Goal: Navigation & Orientation: Find specific page/section

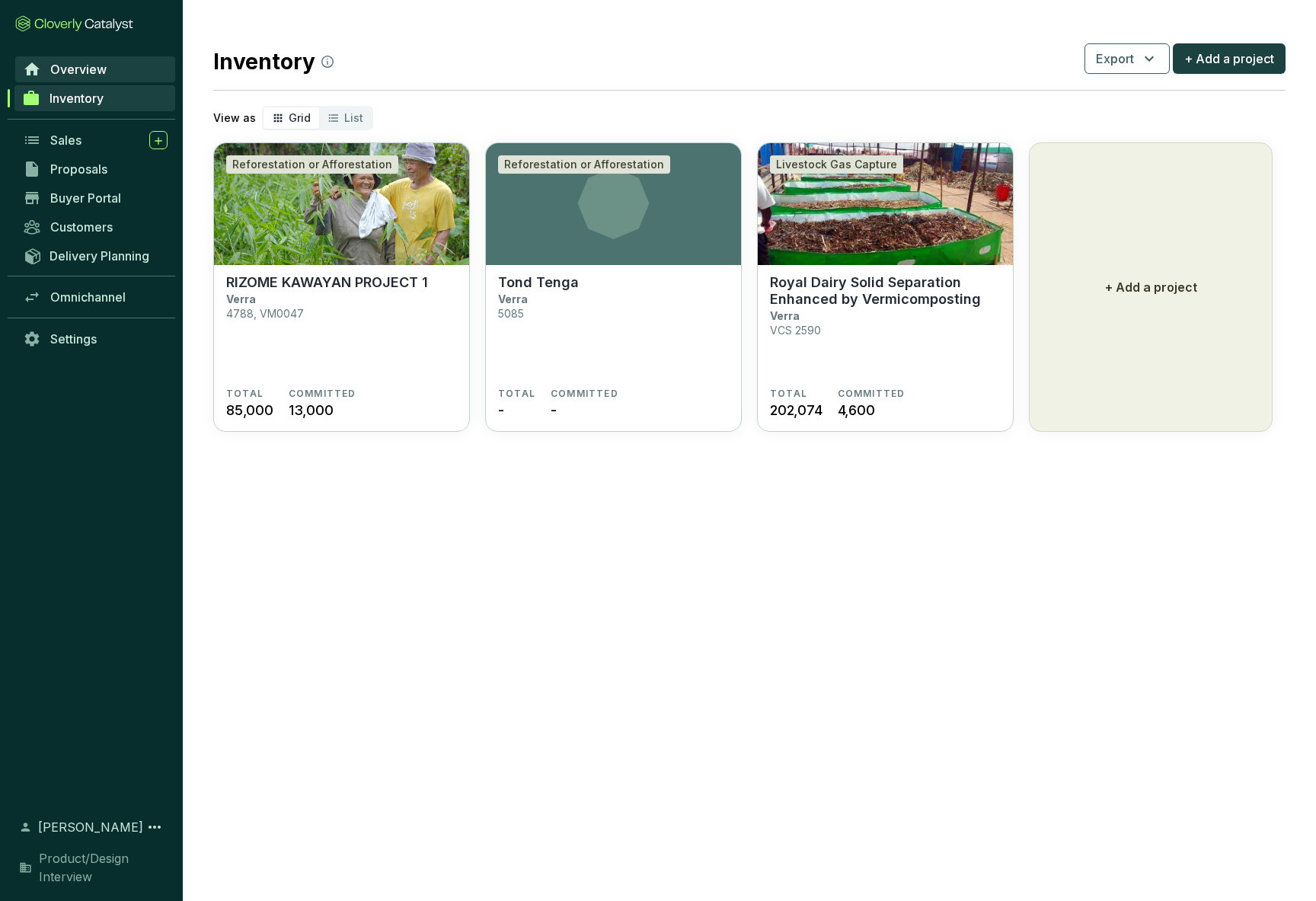
click at [83, 66] on span "Overview" at bounding box center [78, 69] width 56 height 15
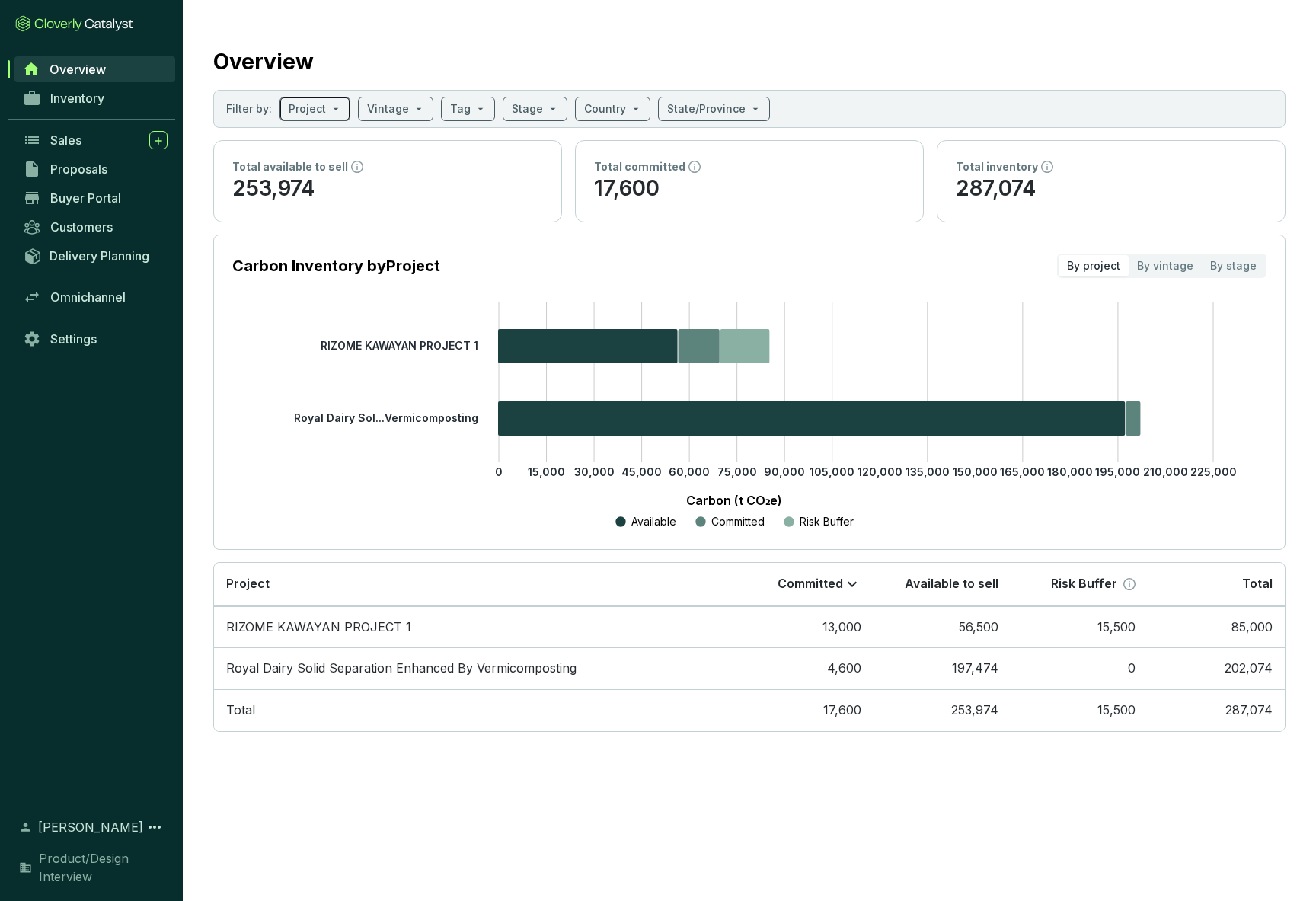
click at [339, 110] on div "Project" at bounding box center [314, 109] width 71 height 25
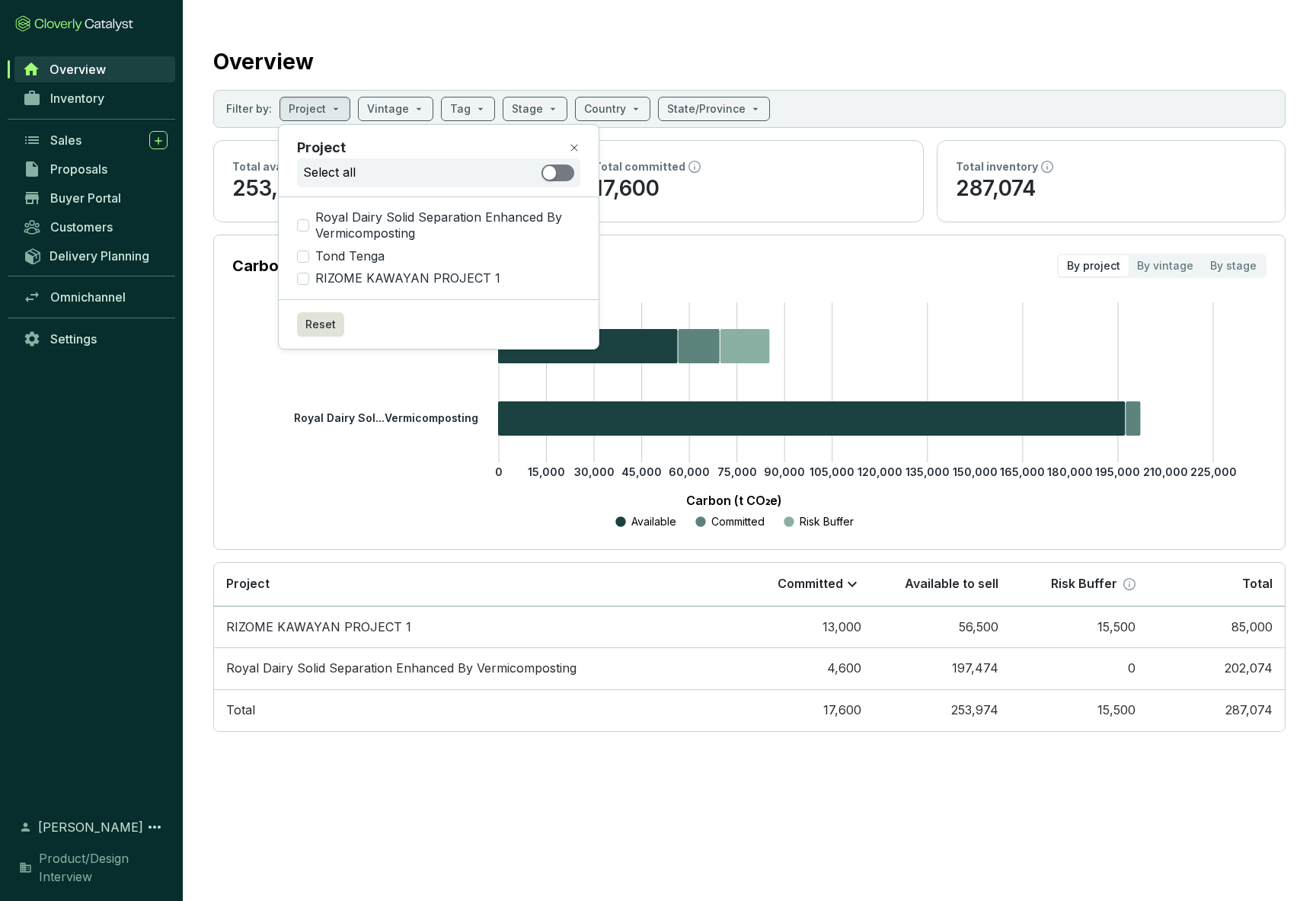
click at [565, 171] on span "button" at bounding box center [558, 173] width 32 height 17
checkbox input "true"
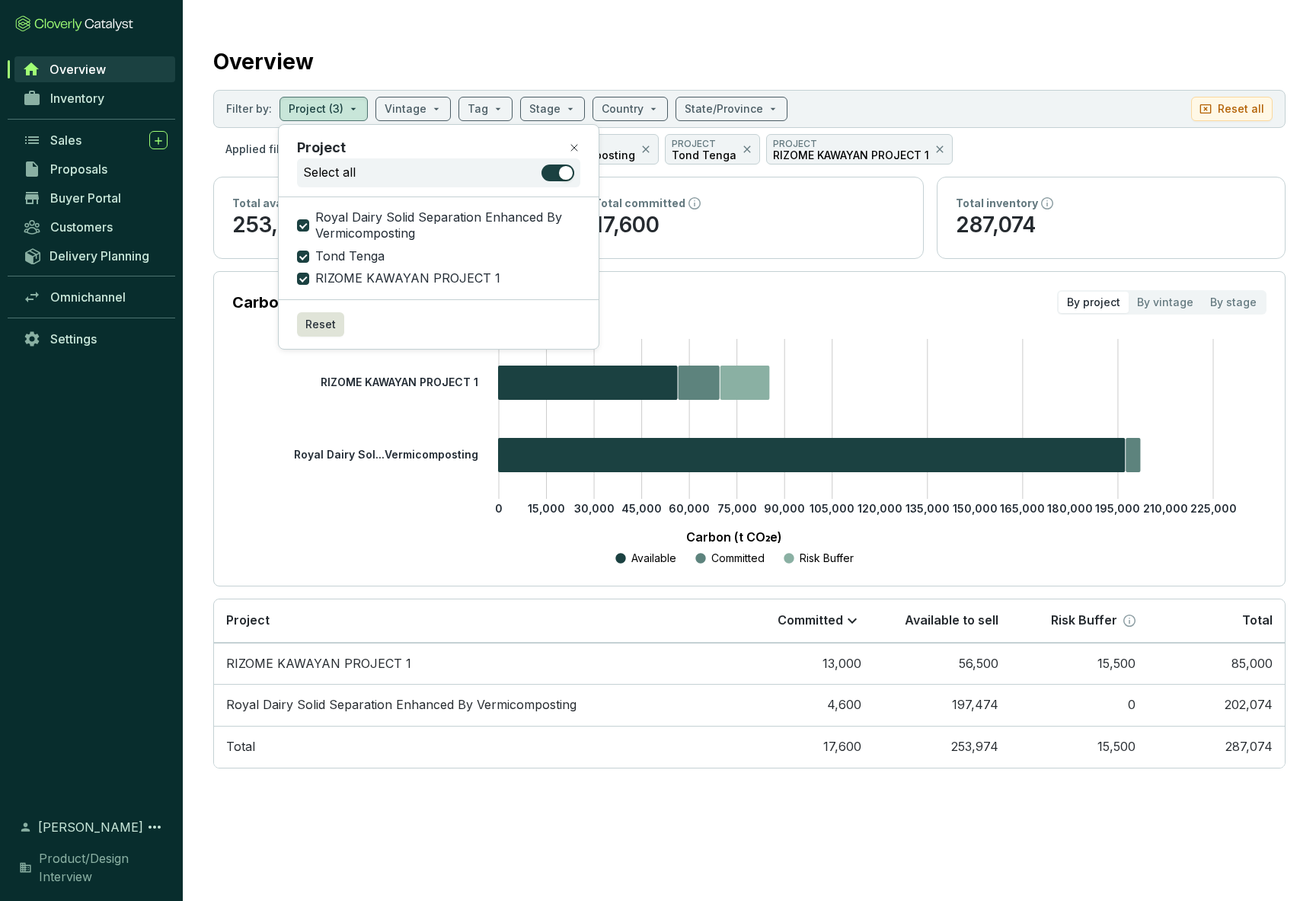
click at [574, 146] on icon at bounding box center [574, 147] width 12 height 12
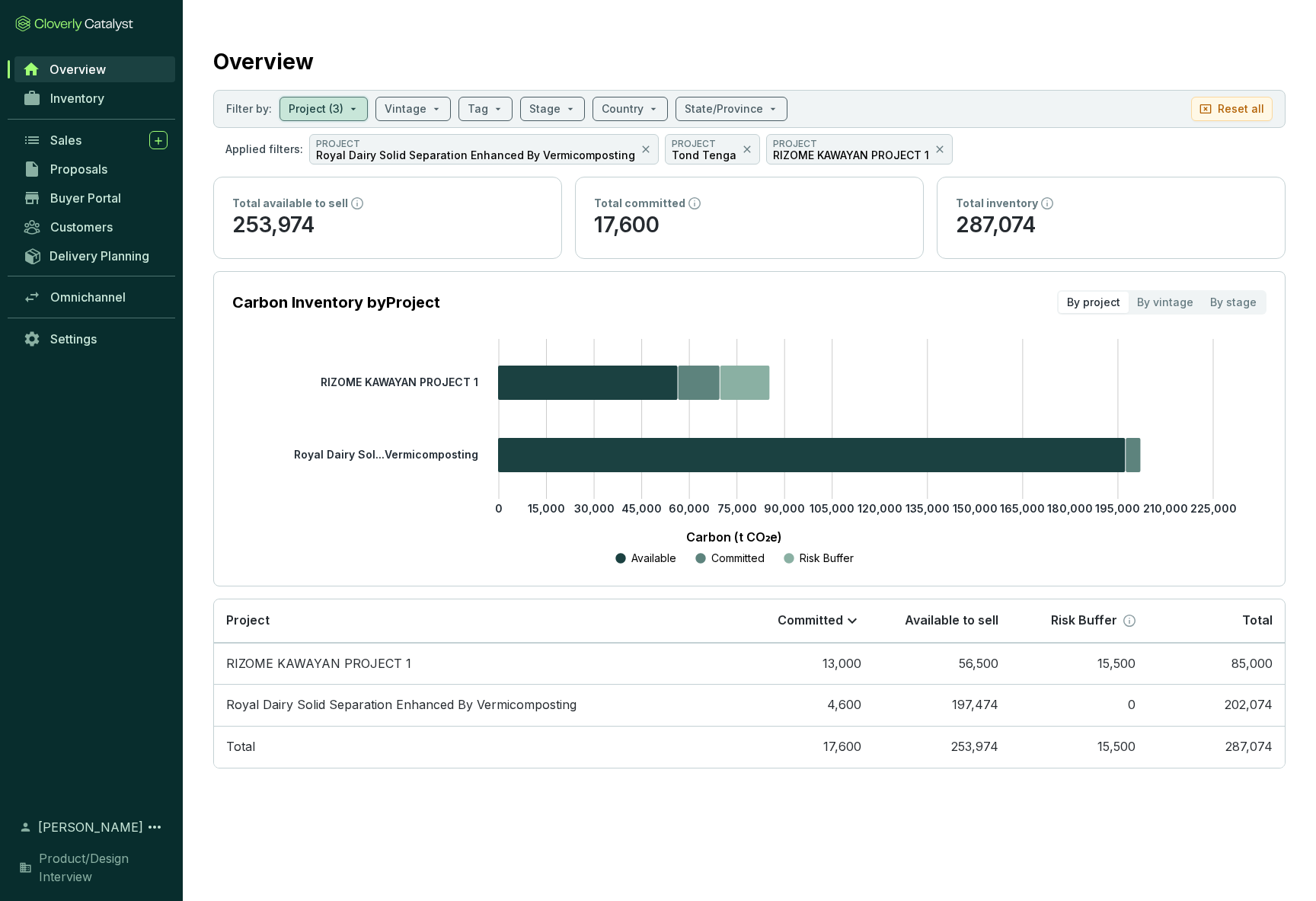
click at [75, 25] on icon at bounding box center [74, 24] width 118 height 17
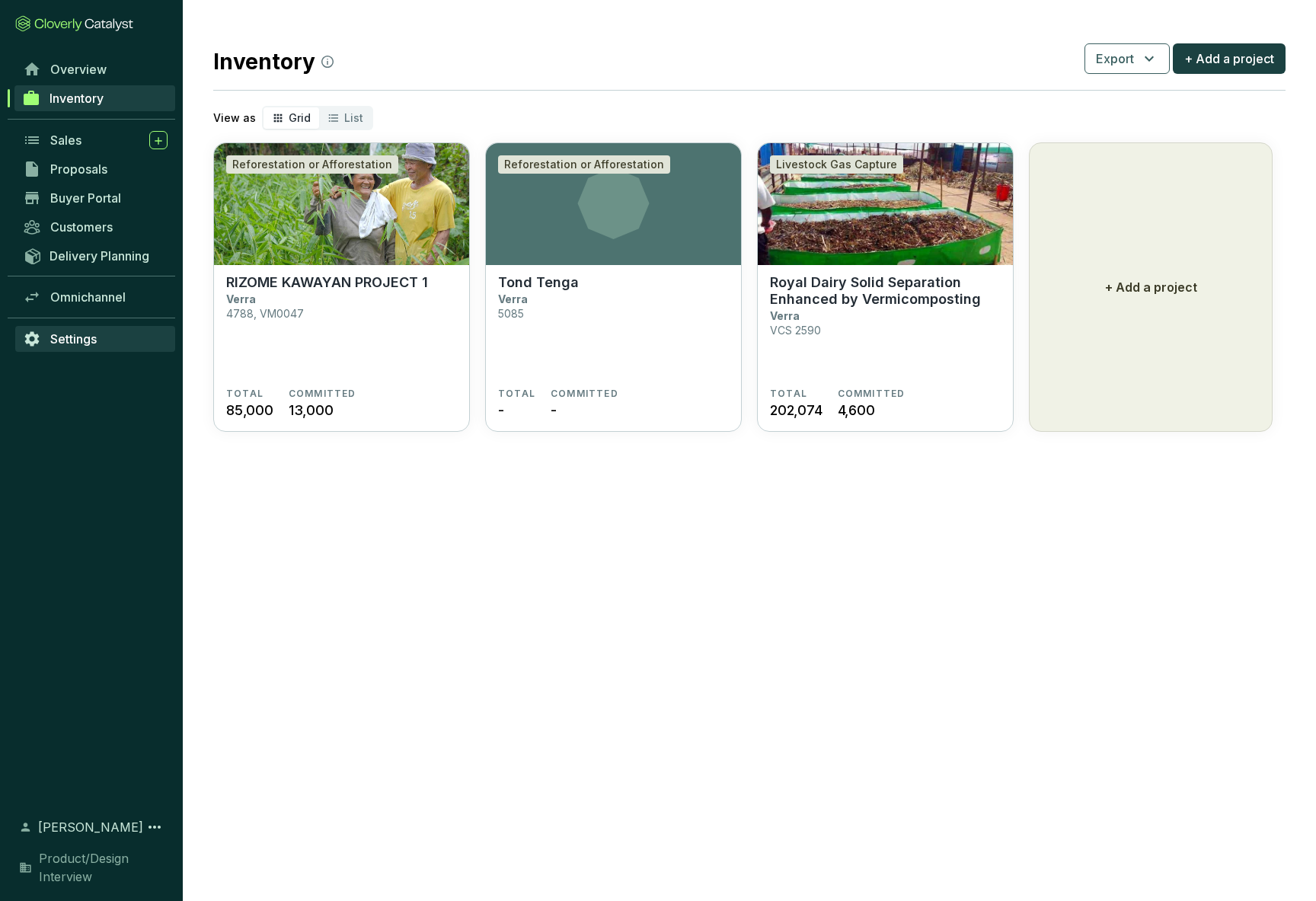
click at [64, 338] on span "Settings" at bounding box center [73, 339] width 47 height 15
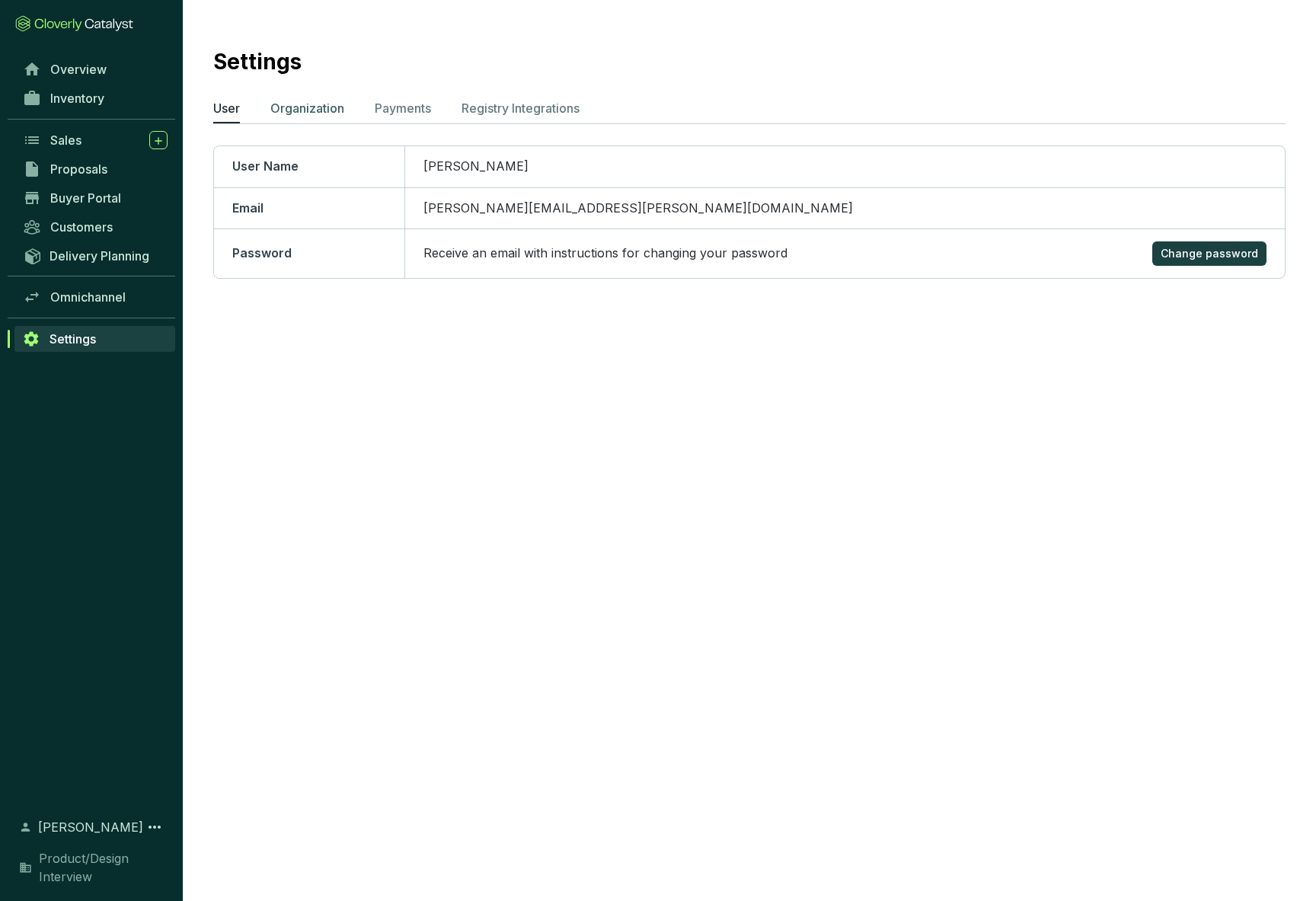
click at [296, 109] on p "Organization" at bounding box center [307, 107] width 74 height 18
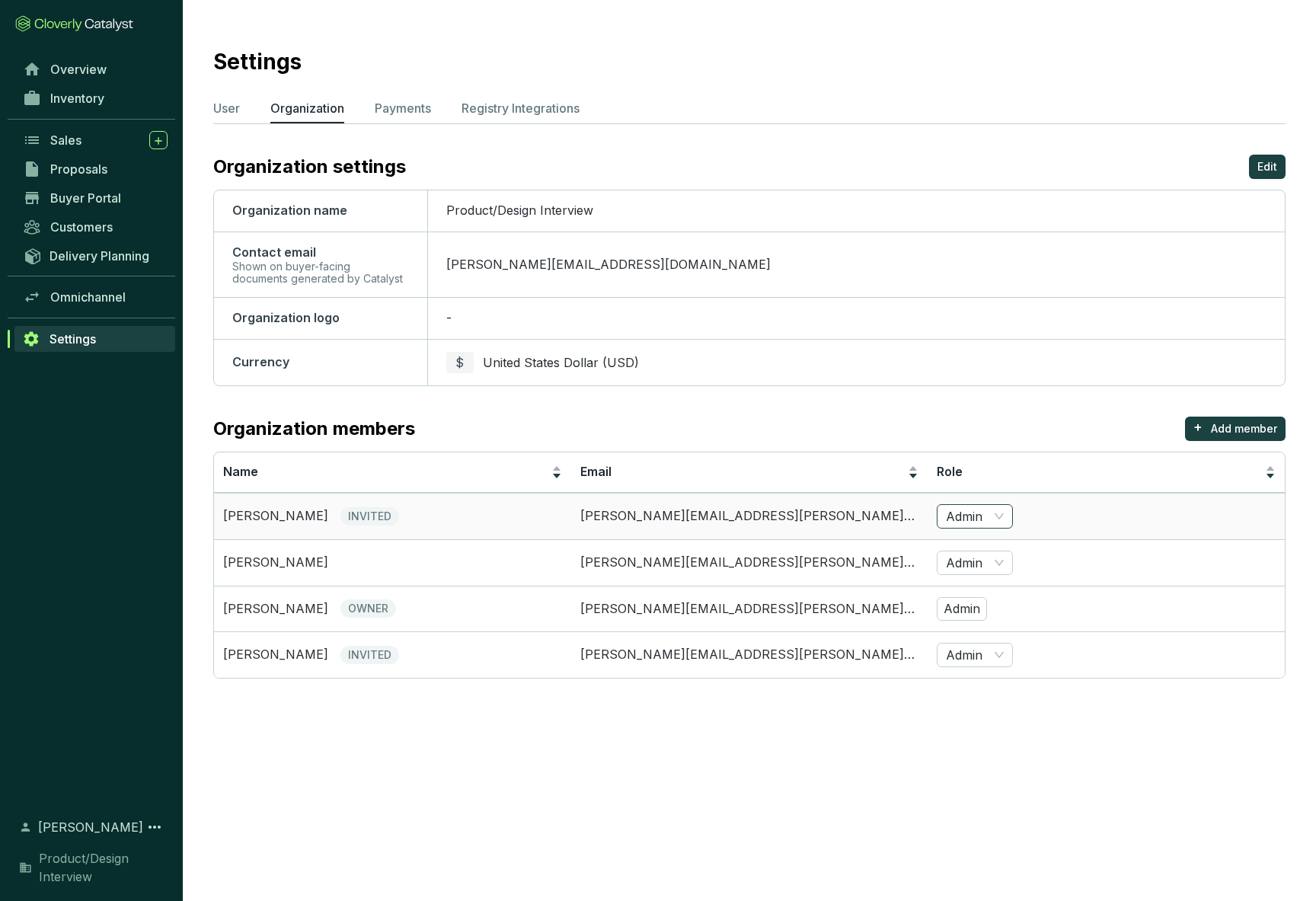
click at [1003, 514] on div "Admin" at bounding box center [974, 516] width 76 height 25
click at [1053, 512] on td "Admin" at bounding box center [1106, 515] width 357 height 47
click at [75, 69] on span "Overview" at bounding box center [78, 69] width 56 height 15
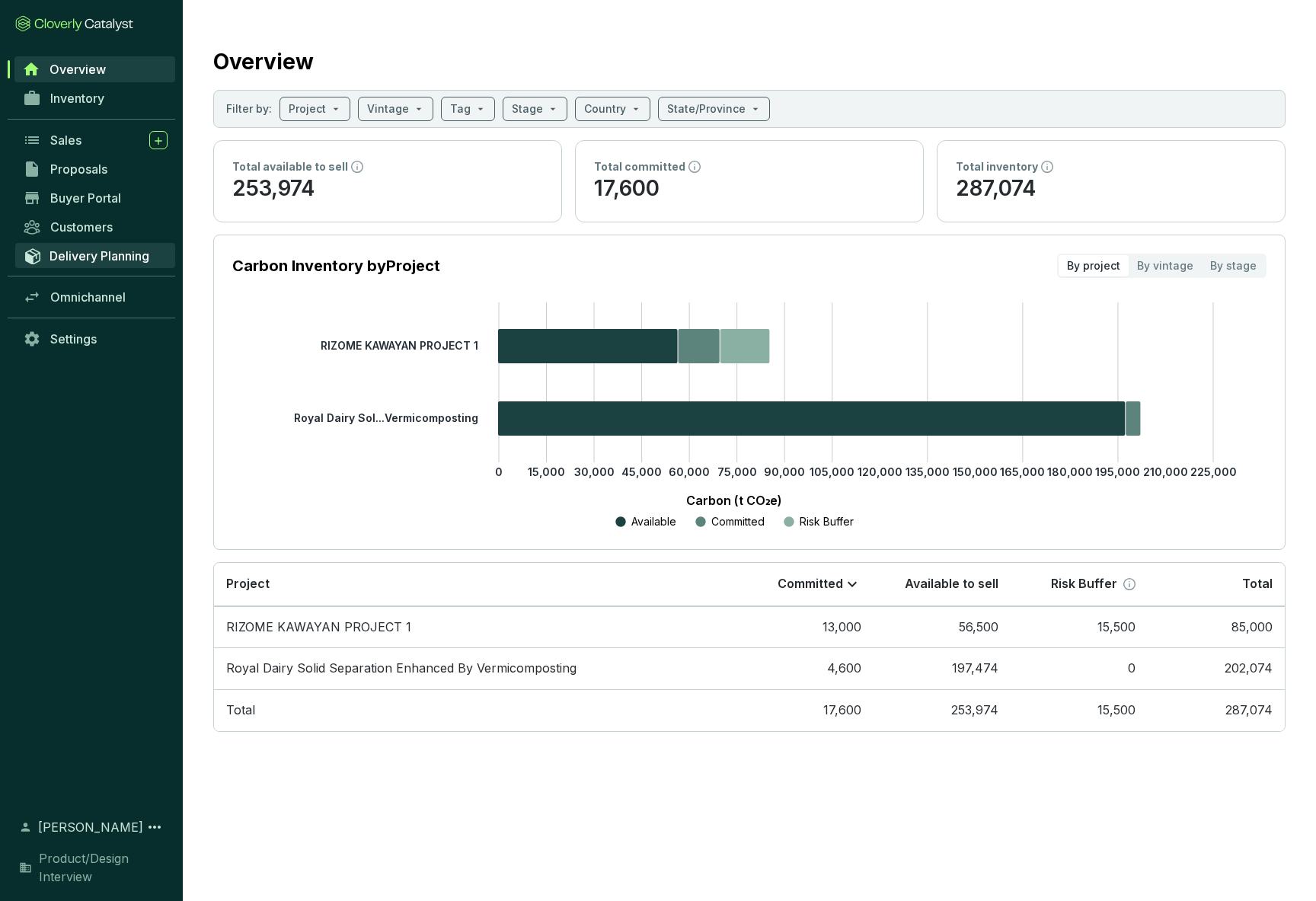
click at [72, 253] on span "Delivery Planning" at bounding box center [99, 255] width 100 height 15
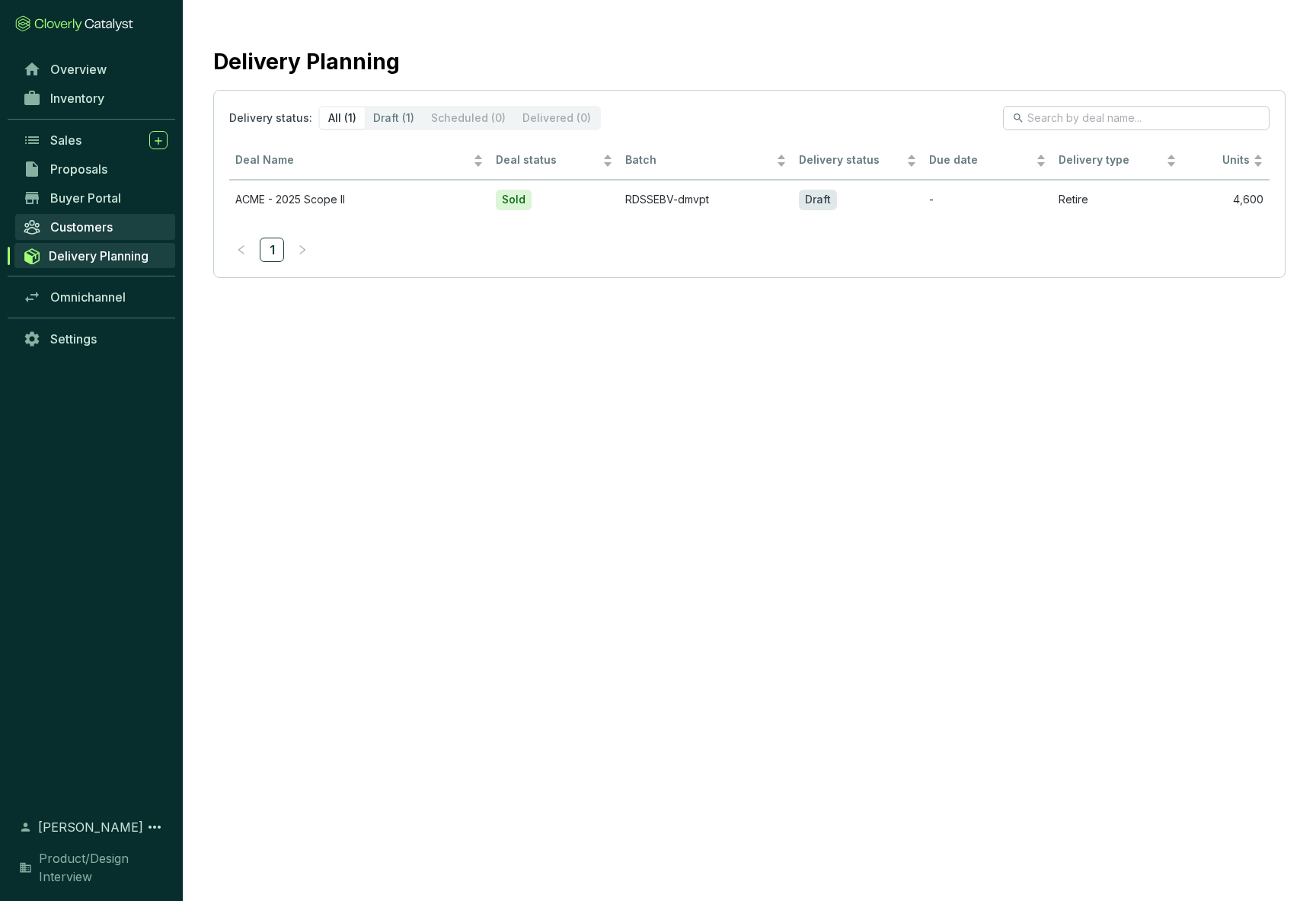
click at [72, 225] on span "Customers" at bounding box center [81, 227] width 62 height 15
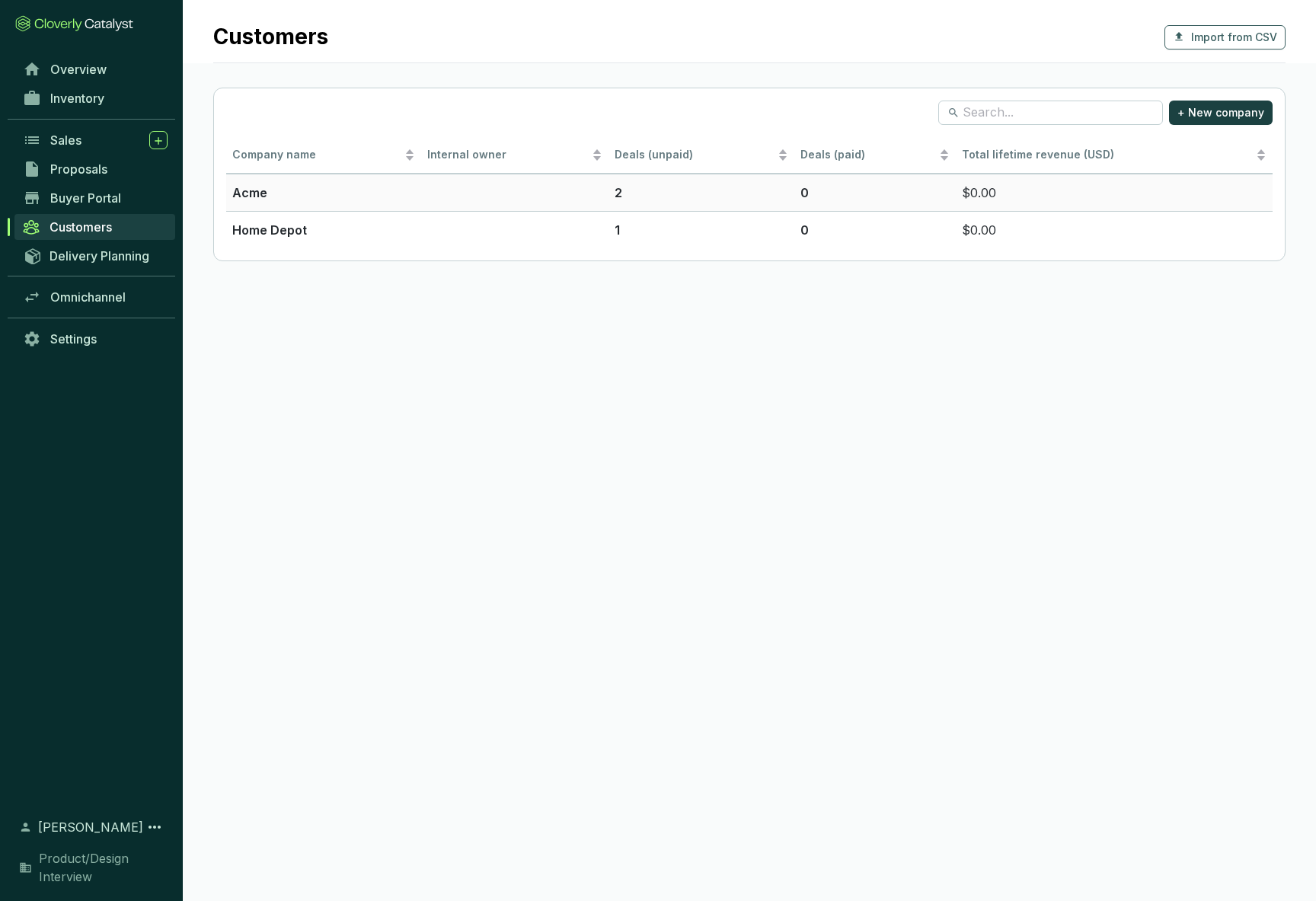
click at [245, 192] on p "Acme" at bounding box center [324, 192] width 183 height 18
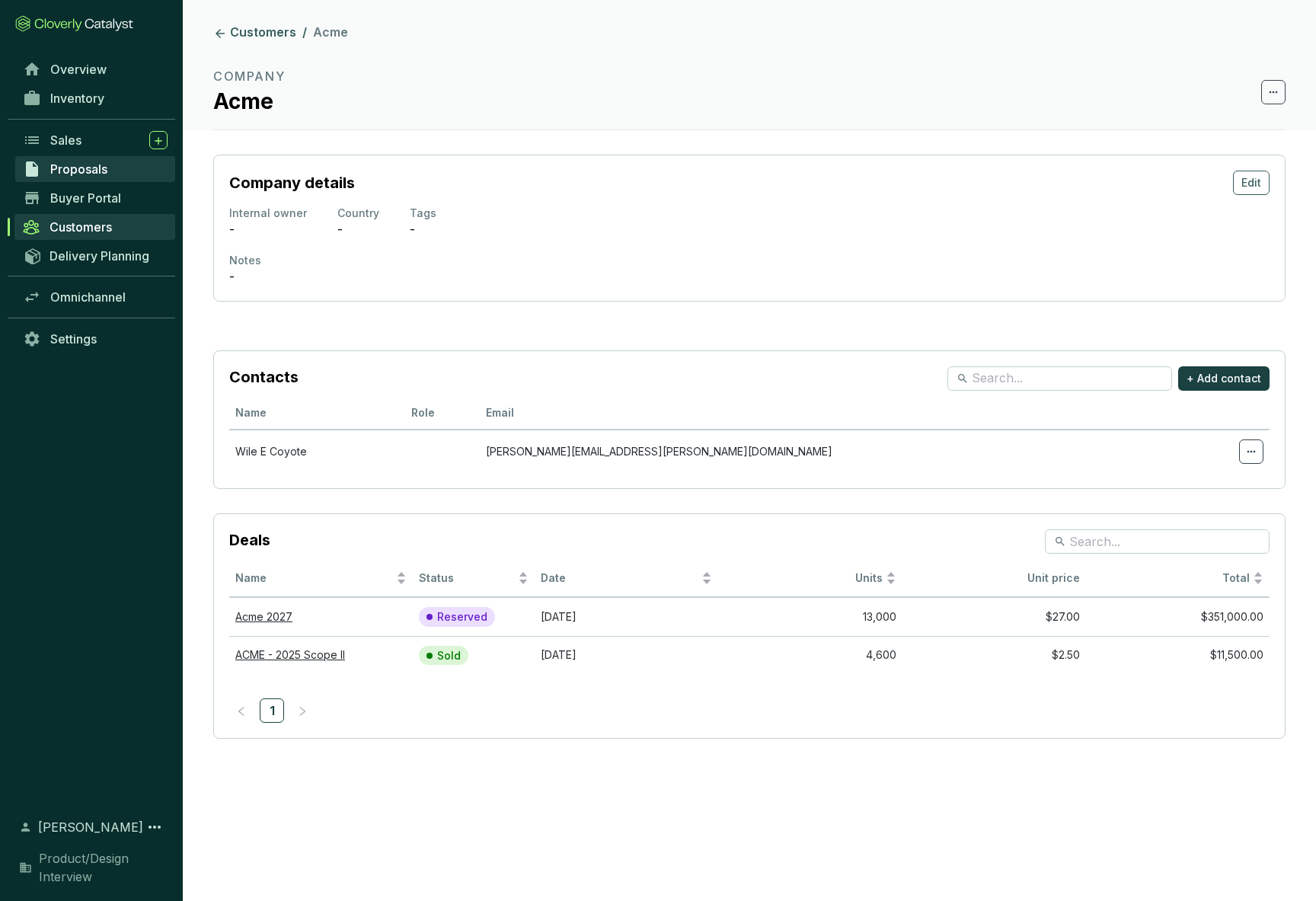
click at [66, 167] on span "Proposals" at bounding box center [78, 169] width 57 height 15
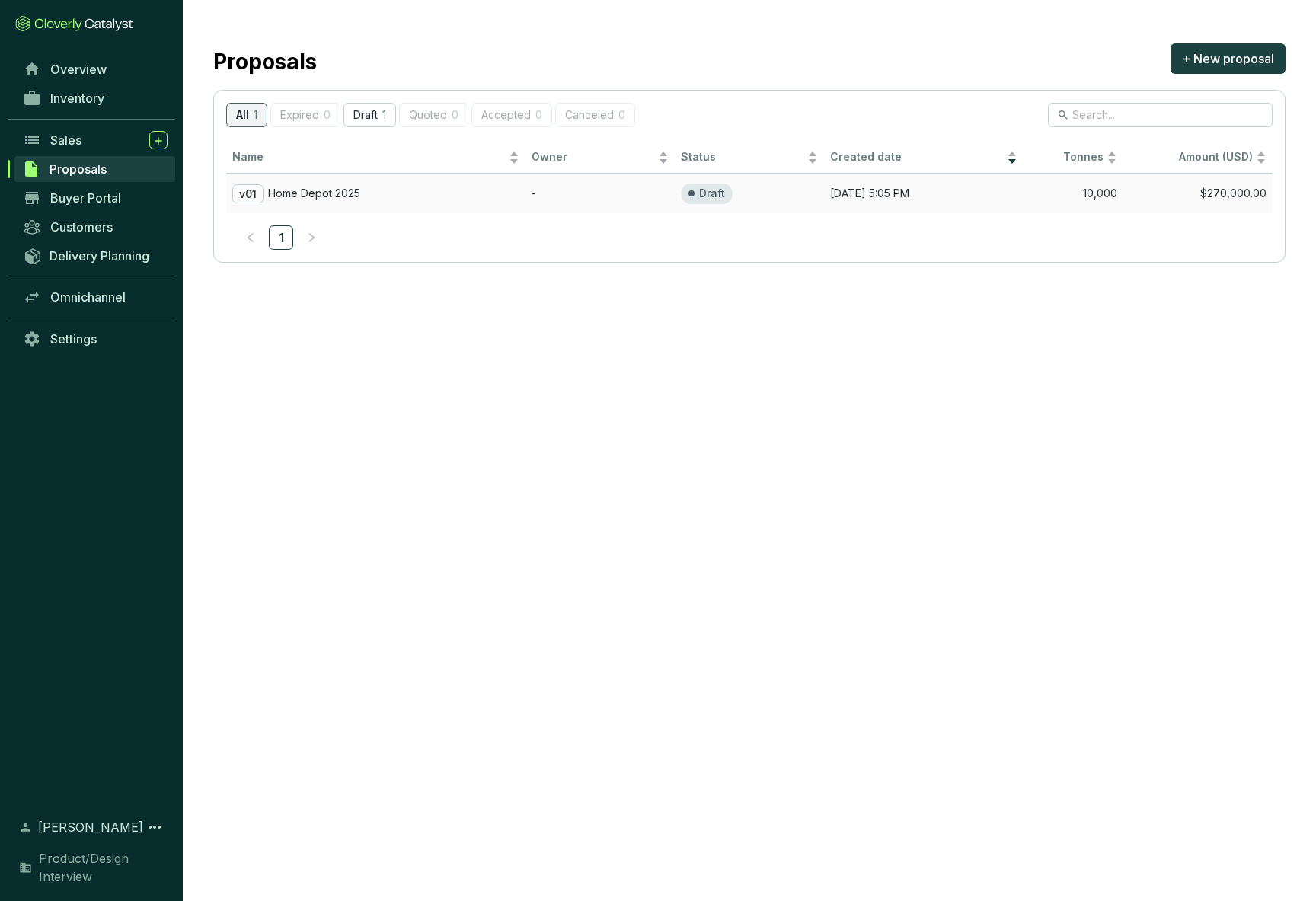
click at [330, 187] on p "Home Depot 2025" at bounding box center [314, 193] width 92 height 14
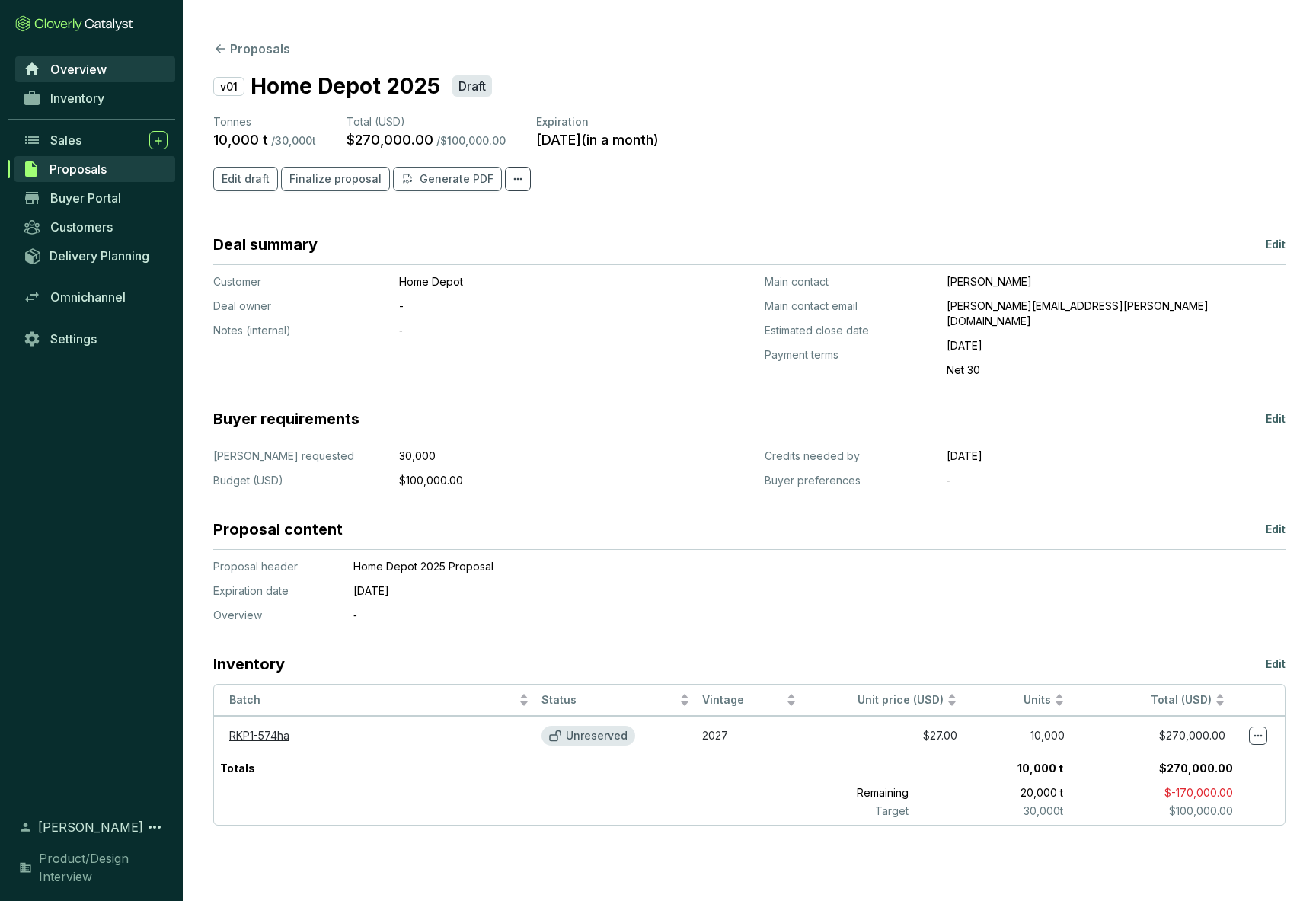
click at [68, 66] on span "Overview" at bounding box center [78, 69] width 56 height 15
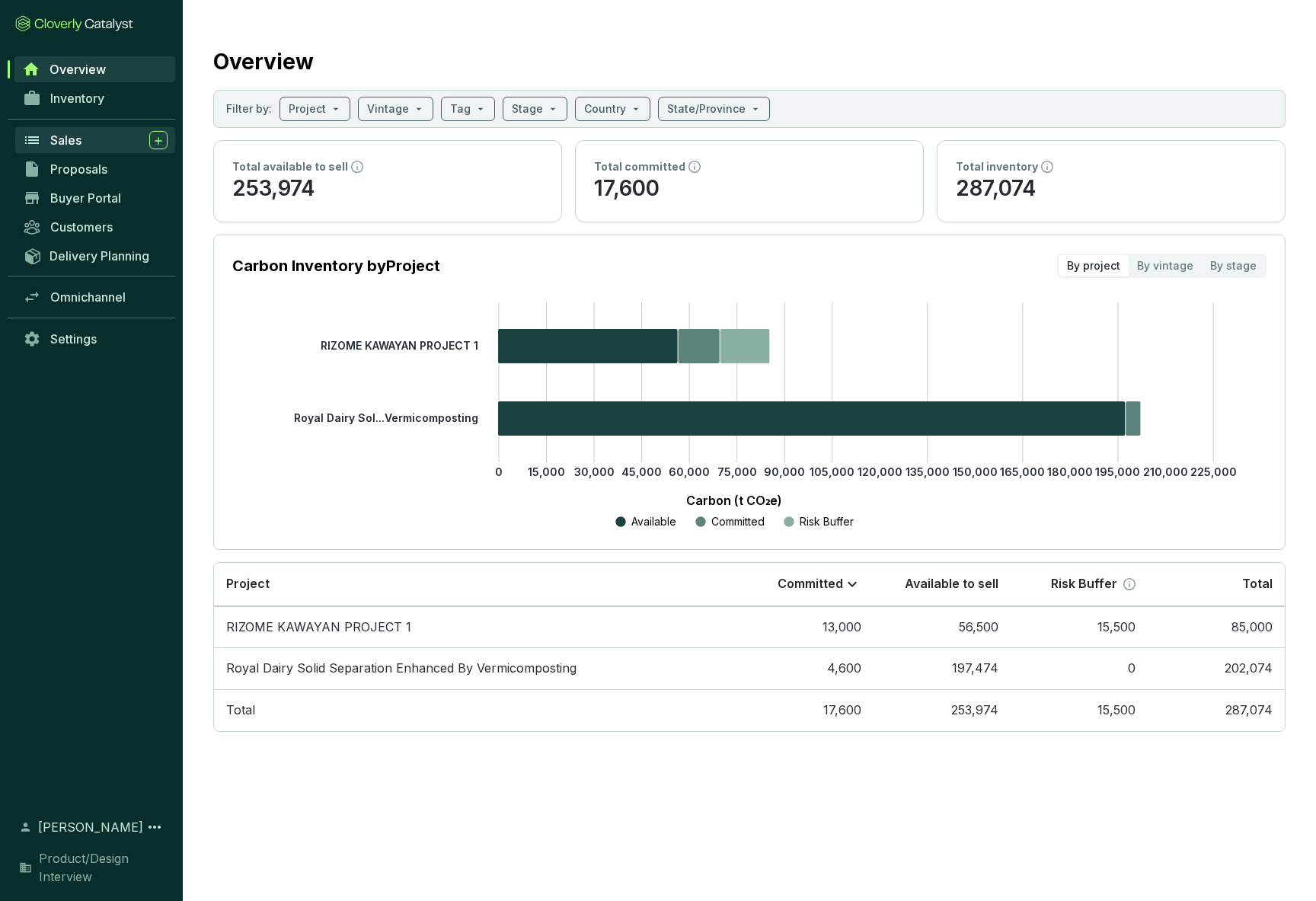
click at [62, 140] on span "Sales" at bounding box center [66, 141] width 32 height 15
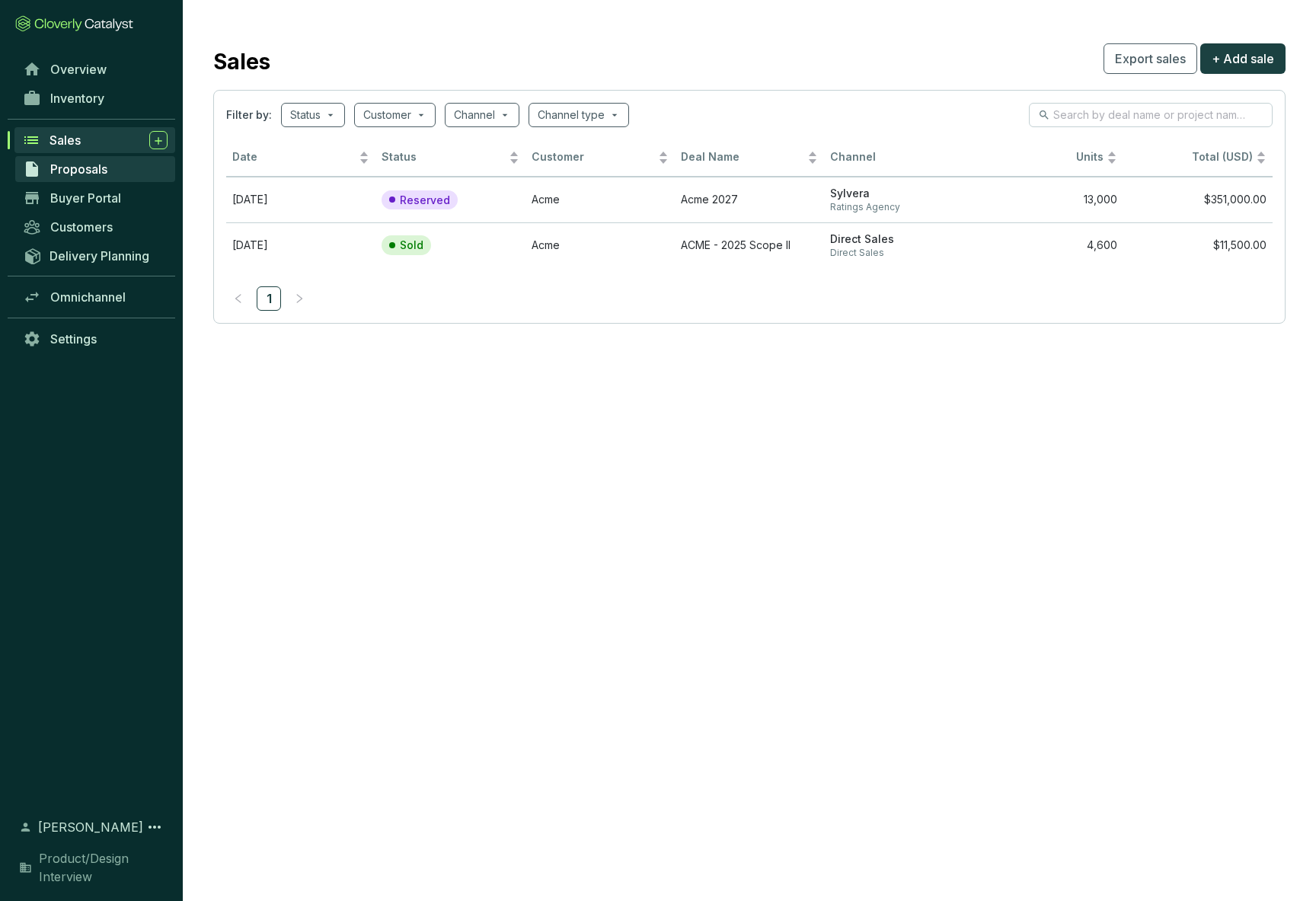
click at [65, 170] on span "Proposals" at bounding box center [78, 169] width 57 height 15
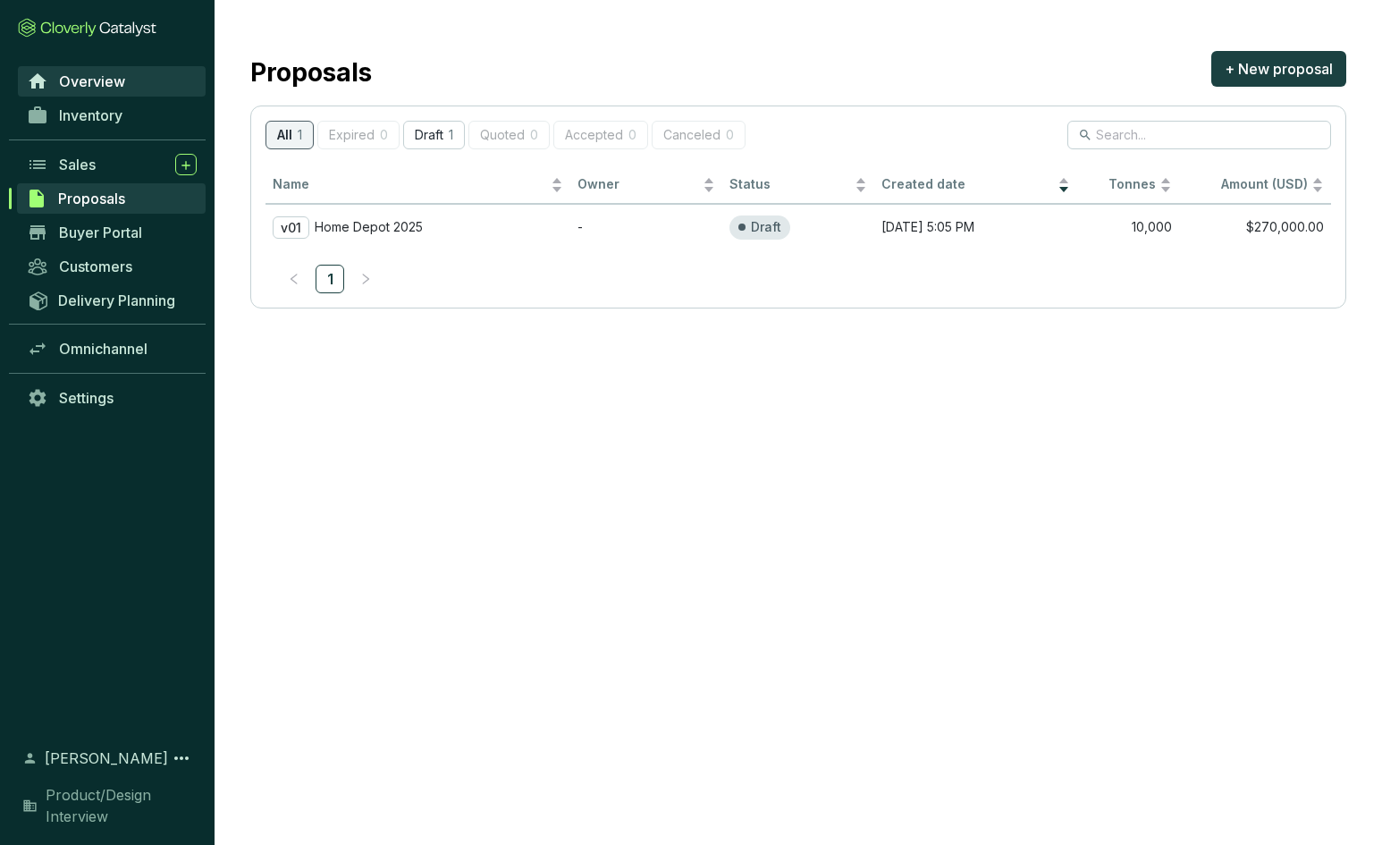
click at [73, 77] on span "Overview" at bounding box center [92, 81] width 66 height 18
